Goal: Find specific page/section: Find specific page/section

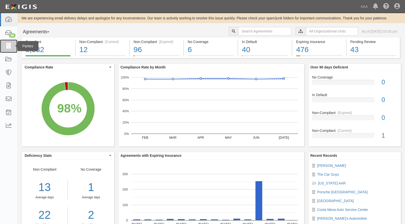
click at [8, 46] on icon at bounding box center [8, 46] width 7 height 6
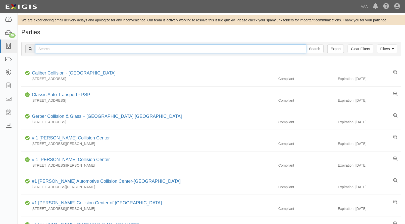
click at [56, 52] on input "text" at bounding box center [170, 48] width 271 height 9
type input "22932"
click at [306, 44] on input "Search" at bounding box center [315, 48] width 18 height 9
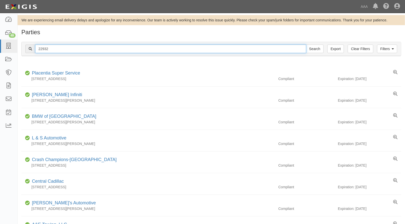
drag, startPoint x: 49, startPoint y: 49, endPoint x: -1, endPoint y: 44, distance: 50.7
type input "2574"
click at [306, 44] on input "Search" at bounding box center [315, 48] width 18 height 9
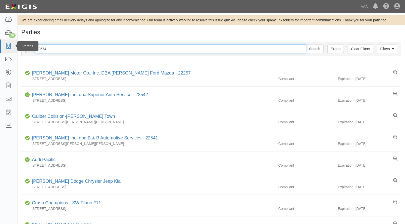
drag, startPoint x: 16, startPoint y: 46, endPoint x: 10, endPoint y: 45, distance: 6.2
type input "918"
click at [306, 44] on input "Search" at bounding box center [315, 48] width 18 height 9
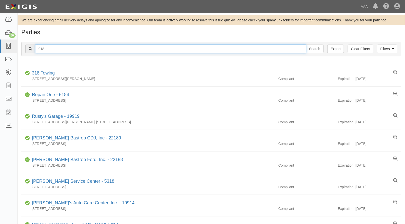
click at [40, 49] on input "918" at bounding box center [170, 48] width 271 height 9
type input "9"
type input "camarillo car care"
click at [306, 44] on input "Search" at bounding box center [315, 48] width 18 height 9
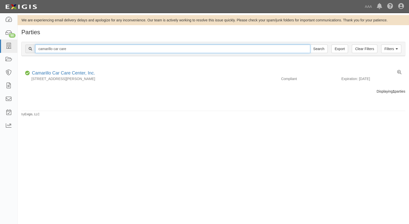
drag, startPoint x: 76, startPoint y: 50, endPoint x: -26, endPoint y: 46, distance: 102.6
click at [0, 46] on html "Toggle navigation Dashboard 50 Inbox Parties Agreements Coverages Documents Mes…" at bounding box center [204, 108] width 409 height 216
type input "20351"
click at [310, 44] on input "Search" at bounding box center [319, 48] width 18 height 9
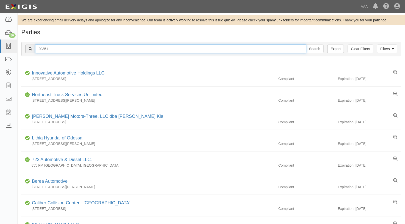
drag, startPoint x: 45, startPoint y: 49, endPoint x: -13, endPoint y: 45, distance: 59.0
type input "20140"
click at [306, 44] on input "Search" at bounding box center [315, 48] width 18 height 9
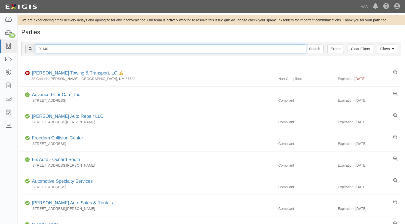
drag, startPoint x: 26, startPoint y: 49, endPoint x: -38, endPoint y: 45, distance: 63.9
type input "20066"
click at [306, 44] on input "Search" at bounding box center [315, 48] width 18 height 9
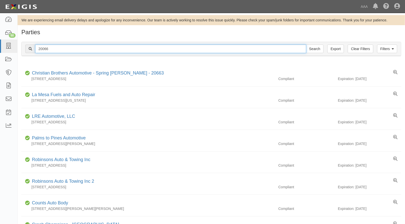
drag, startPoint x: 53, startPoint y: 48, endPoint x: -4, endPoint y: 47, distance: 57.0
type input "Selman Chevrolet"
click at [306, 44] on input "Search" at bounding box center [315, 48] width 18 height 9
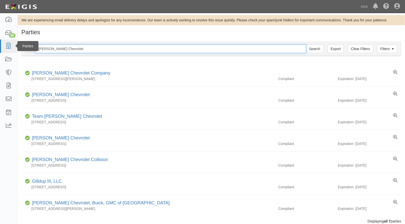
drag, startPoint x: 19, startPoint y: 49, endPoint x: 0, endPoint y: 49, distance: 18.8
click at [0, 49] on body "Toggle navigation Dashboard 50 Inbox Parties Agreements Coverages Documents Mes…" at bounding box center [202, 123] width 405 height 246
type input "20639"
click at [306, 44] on input "Search" at bounding box center [315, 48] width 18 height 9
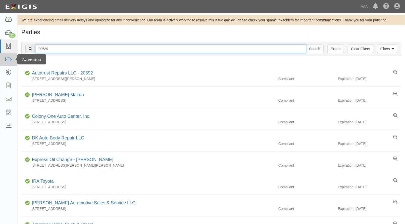
drag, startPoint x: 56, startPoint y: 51, endPoint x: 1, endPoint y: 54, distance: 54.3
type input "1270"
click at [306, 44] on input "Search" at bounding box center [315, 48] width 18 height 9
